Goal: Find specific page/section: Find specific page/section

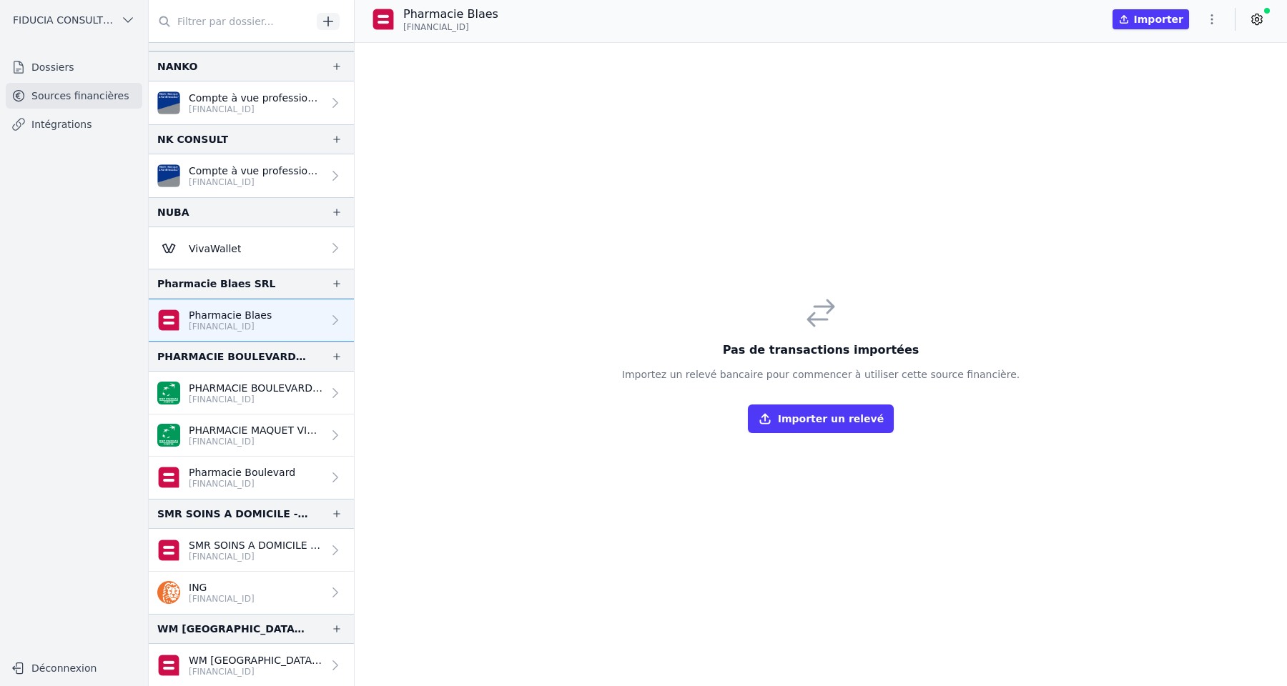
scroll to position [862, 0]
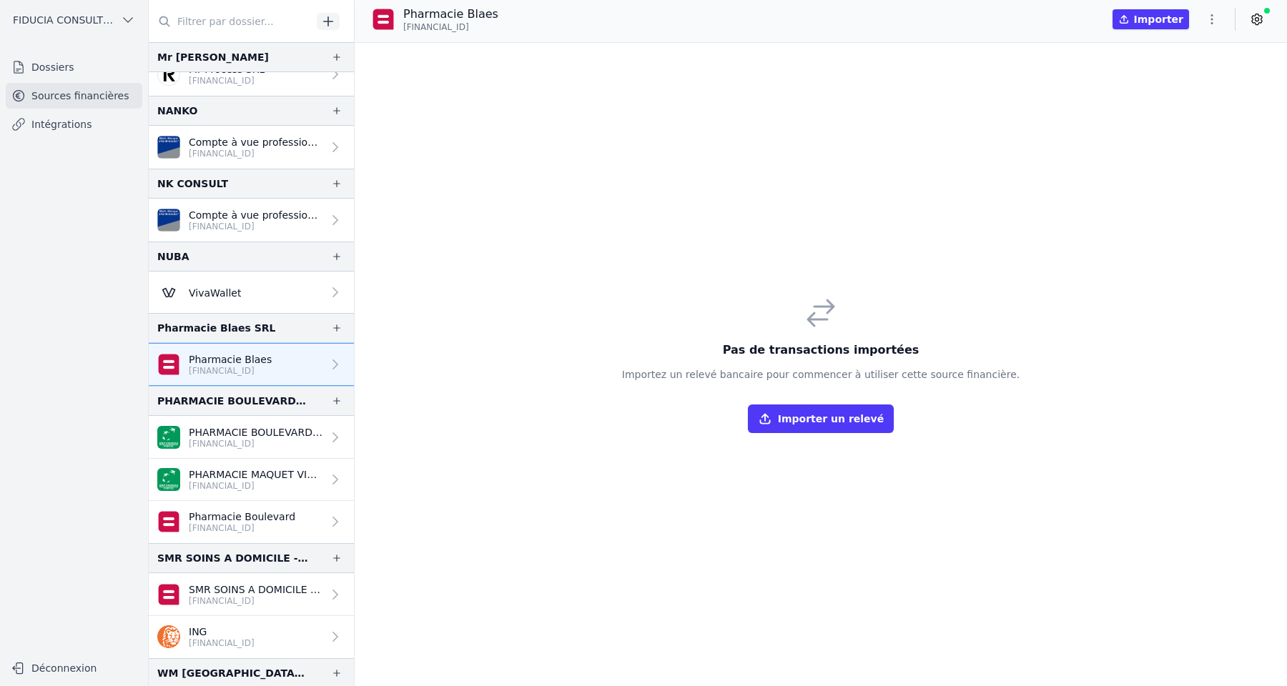
click at [278, 538] on link "Pharmacie Boulevard [FINANCIAL_ID]" at bounding box center [251, 522] width 205 height 42
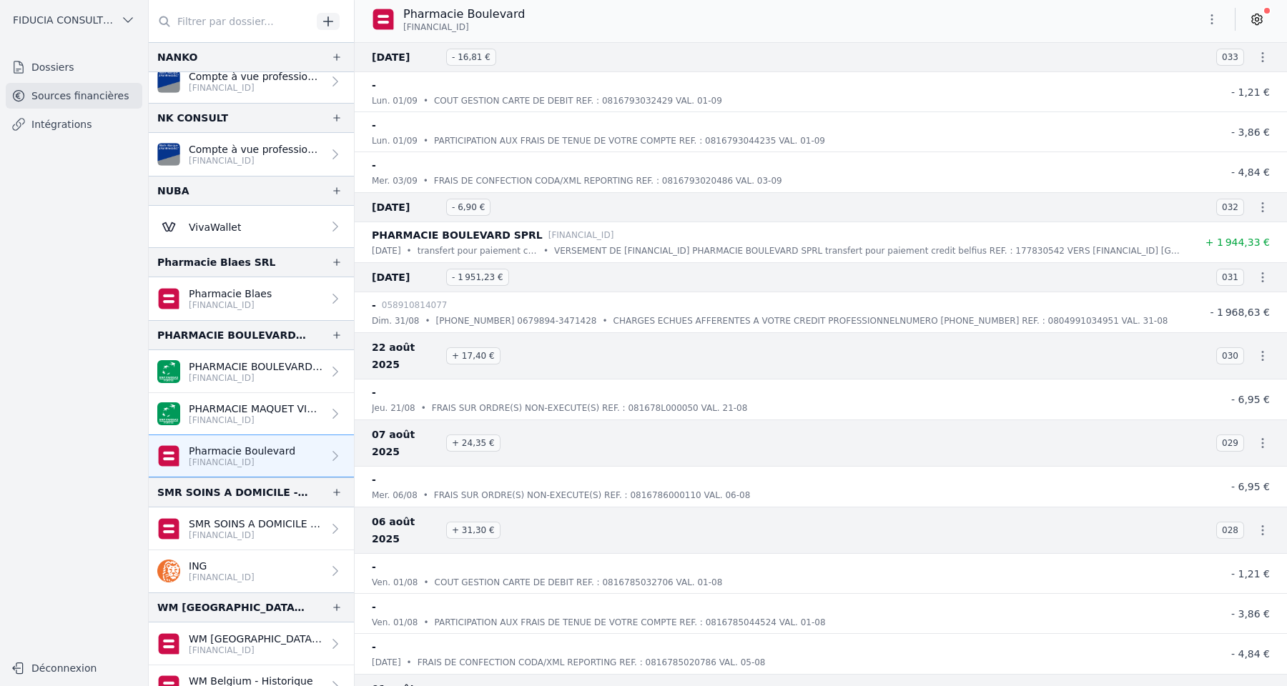
scroll to position [1001, 0]
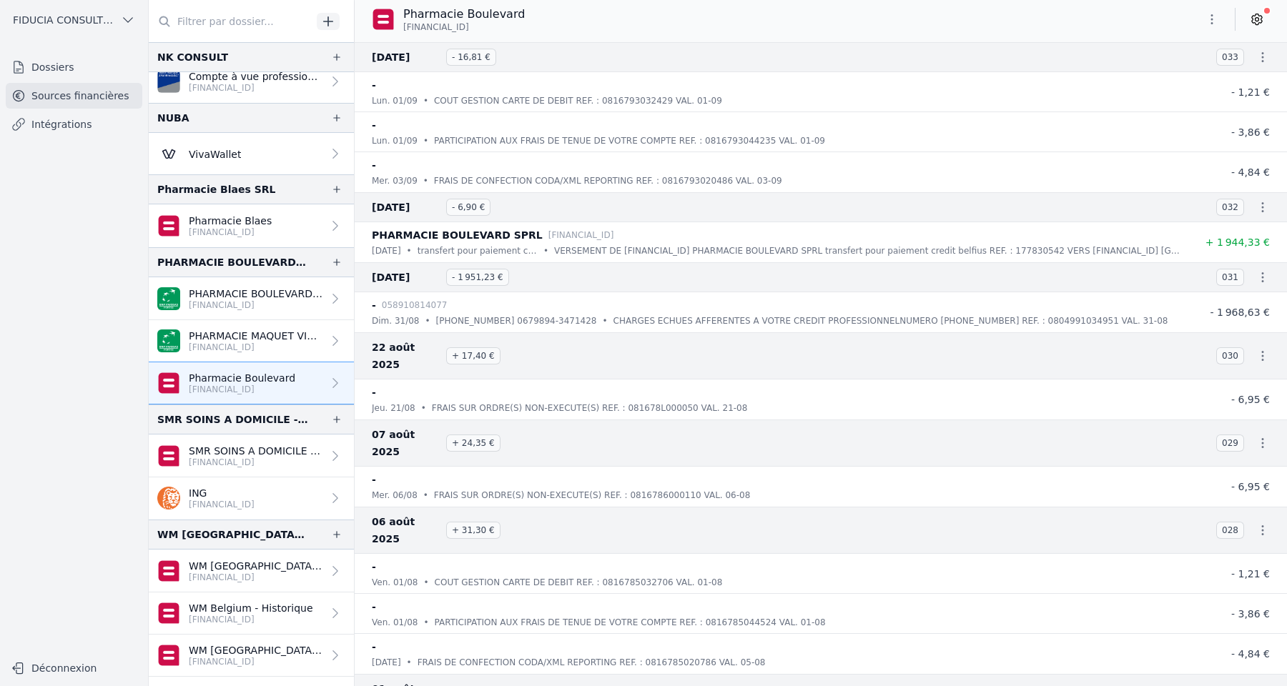
click at [284, 229] on link "Pharmacie Blaes [FINANCIAL_ID]" at bounding box center [251, 225] width 205 height 43
